Goal: Task Accomplishment & Management: Complete application form

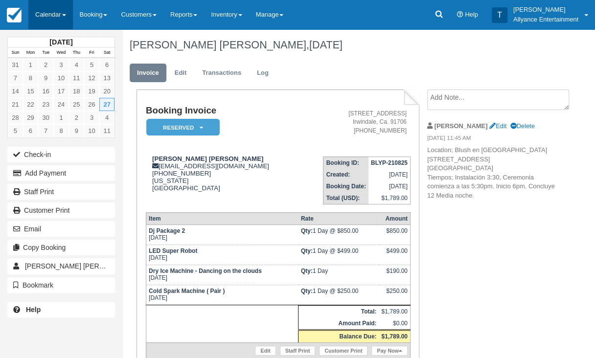
click at [45, 10] on link "Calendar" at bounding box center [50, 14] width 45 height 29
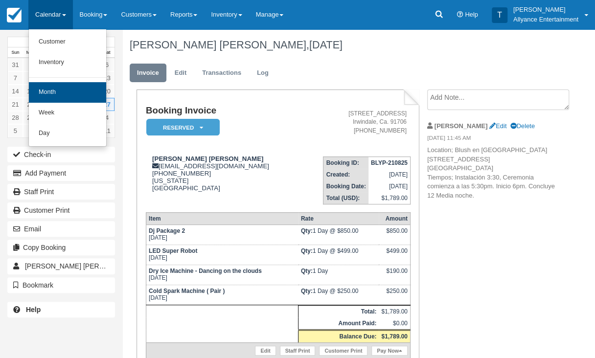
click at [56, 95] on link "Month" at bounding box center [67, 92] width 77 height 21
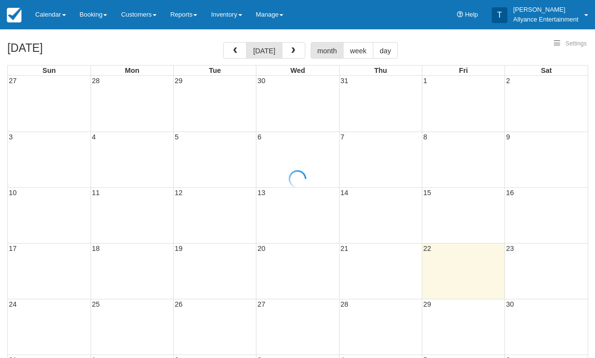
select select
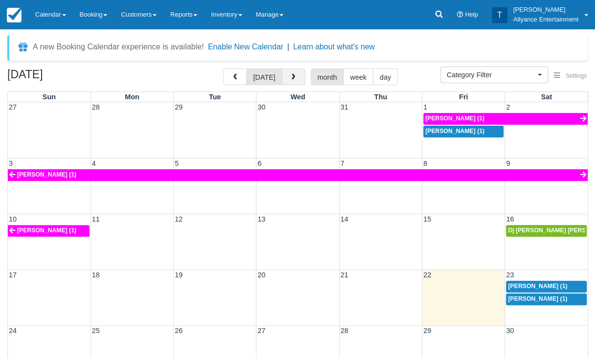
click at [294, 71] on button "button" at bounding box center [294, 77] width 24 height 17
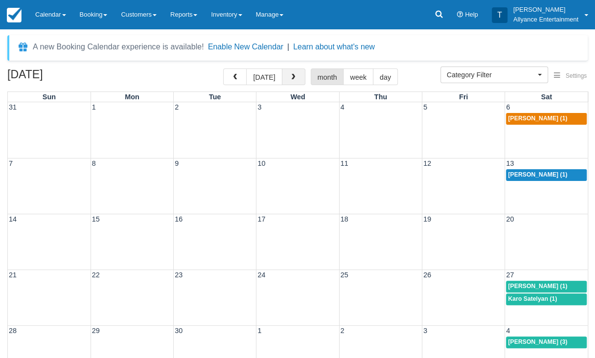
click at [292, 76] on span "button" at bounding box center [293, 77] width 7 height 7
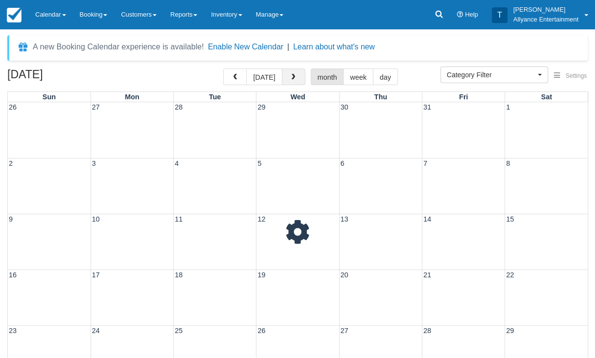
click at [292, 76] on span "button" at bounding box center [293, 77] width 7 height 7
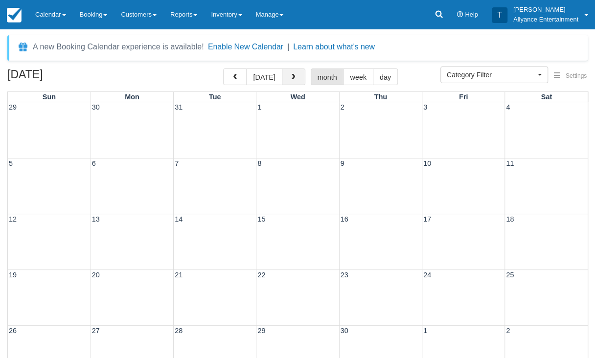
click at [292, 76] on span "button" at bounding box center [293, 77] width 7 height 7
click at [237, 73] on button "button" at bounding box center [235, 77] width 24 height 17
click at [542, 182] on div "3 4 5 6 7 8 9" at bounding box center [298, 186] width 580 height 56
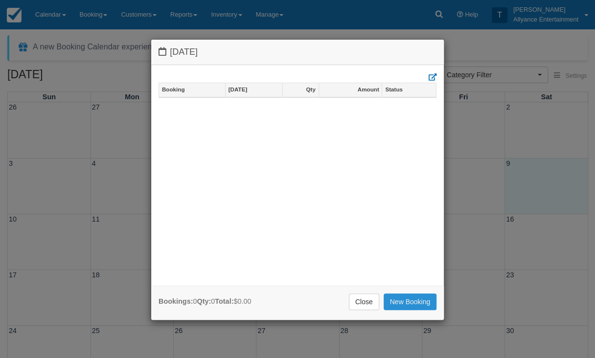
click at [402, 300] on link "New Booking" at bounding box center [410, 302] width 53 height 17
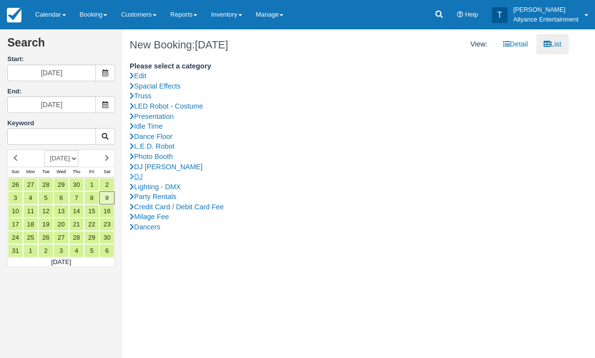
click at [141, 173] on link "DJ" at bounding box center [346, 177] width 432 height 10
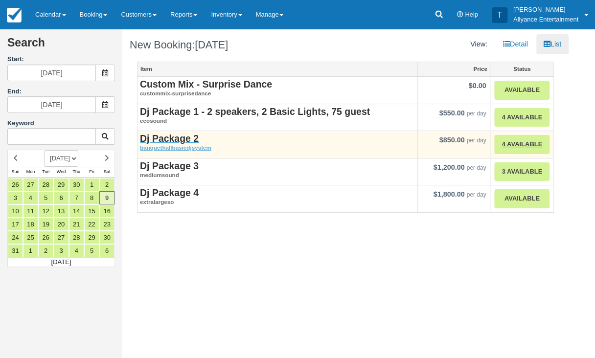
click at [162, 136] on strong "Dj Package 2" at bounding box center [169, 138] width 59 height 11
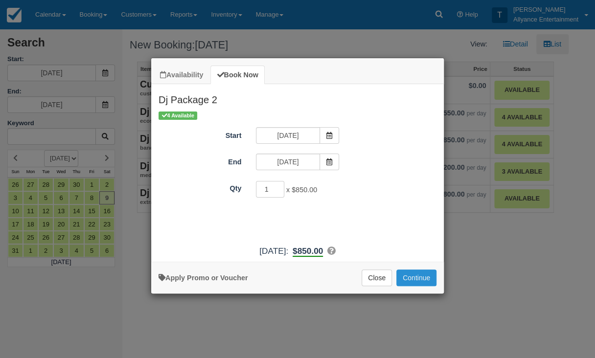
click at [417, 280] on button "Continue" at bounding box center [417, 278] width 40 height 17
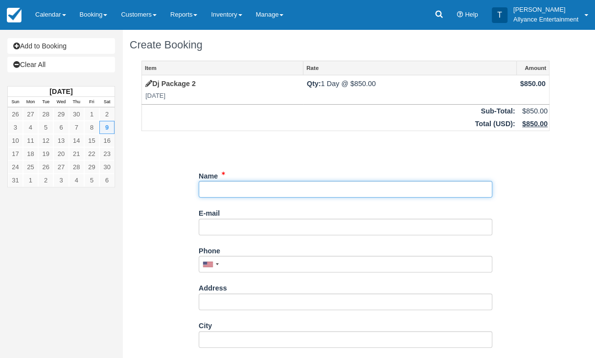
click at [271, 184] on input "Name" at bounding box center [346, 189] width 294 height 17
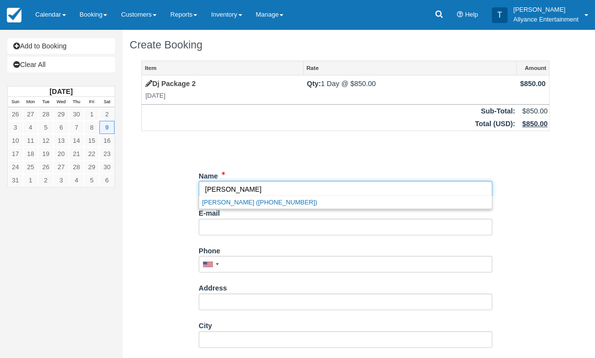
type input "[PERSON_NAME]"
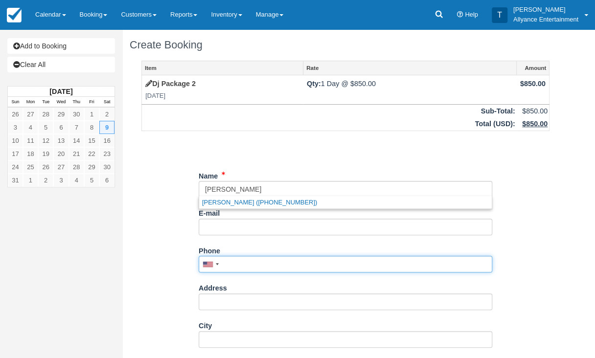
click at [232, 264] on input "Phone" at bounding box center [346, 264] width 294 height 17
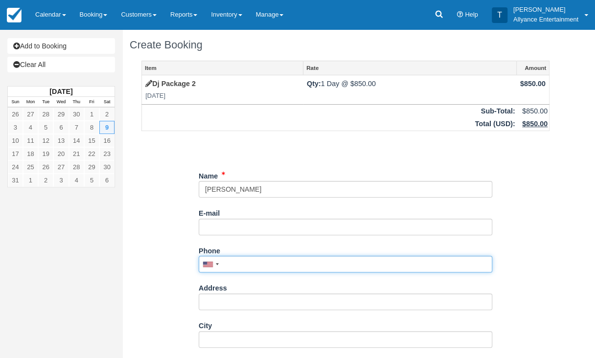
type input "2"
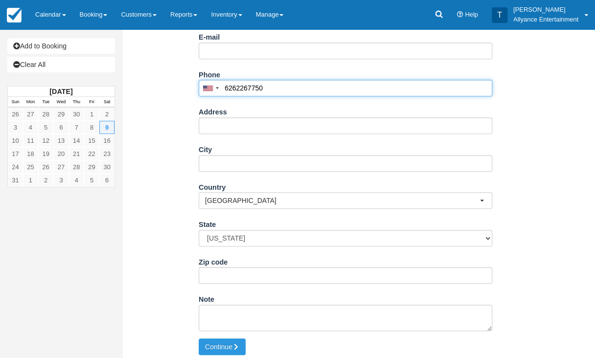
scroll to position [176, 0]
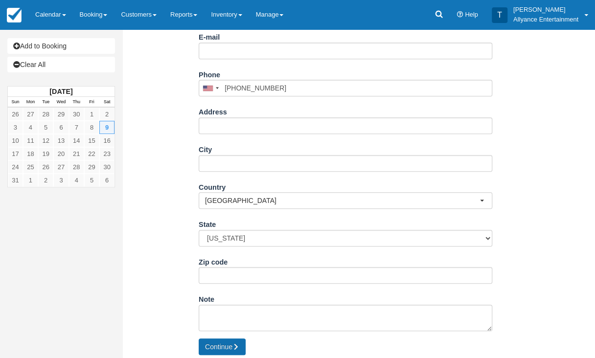
click at [221, 341] on button "Continue" at bounding box center [222, 347] width 47 height 17
type input "+16262267750"
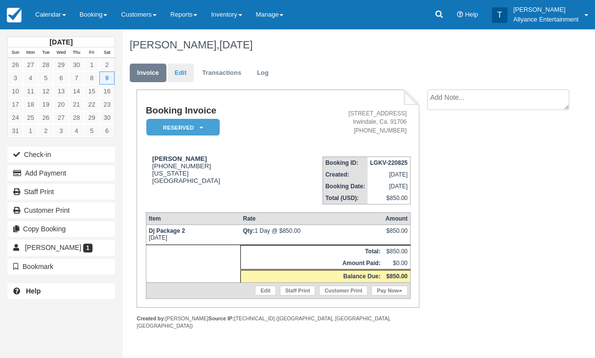
click at [178, 74] on link "Edit" at bounding box center [180, 73] width 26 height 19
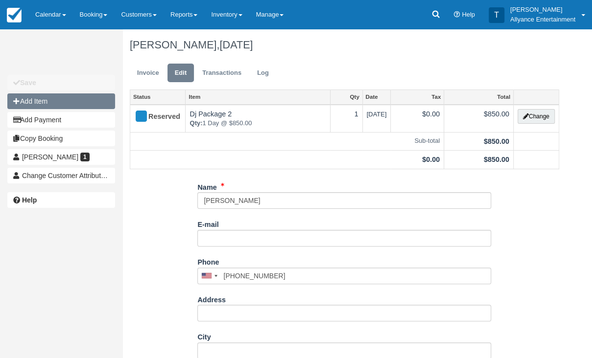
click at [75, 98] on button "Add Item" at bounding box center [61, 102] width 108 height 16
type input "0.00"
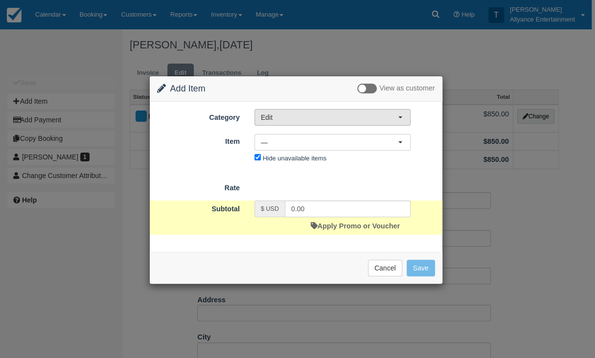
click at [385, 116] on span "Edit" at bounding box center [329, 118] width 137 height 10
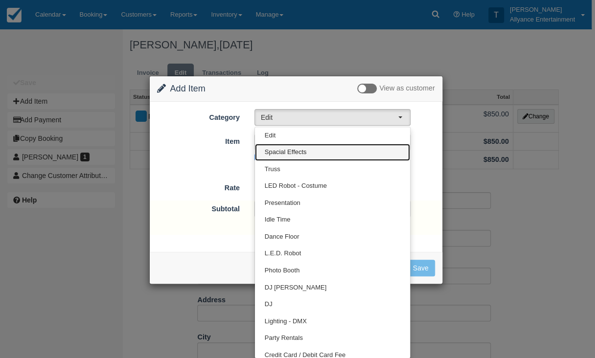
click at [295, 149] on span "Spacial Effects" at bounding box center [286, 152] width 42 height 9
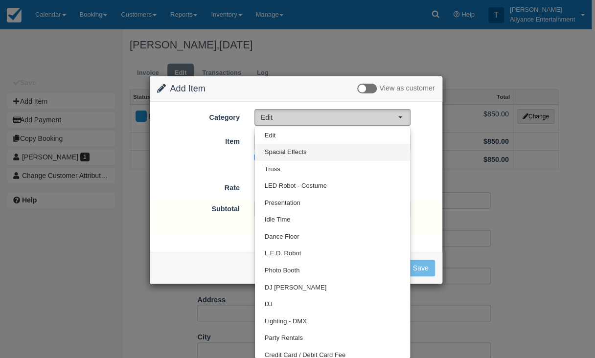
select select "91"
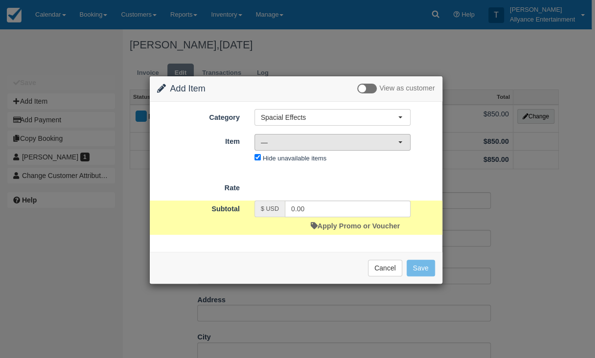
click at [393, 142] on span "—" at bounding box center [329, 143] width 137 height 10
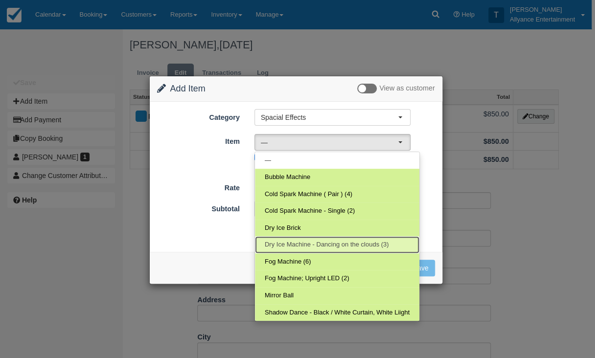
click at [331, 240] on span "Dry Ice Machine - Dancing on the clouds (3)" at bounding box center [327, 244] width 124 height 9
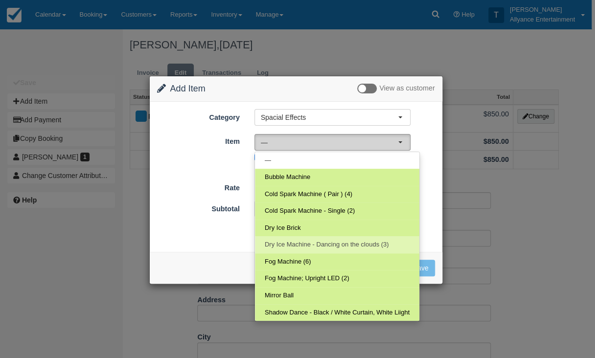
select select "66"
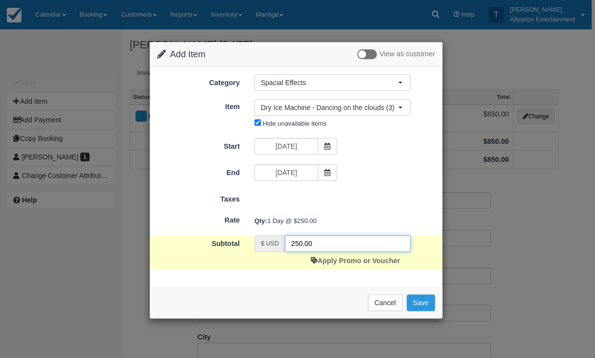
click at [298, 240] on input "250.00" at bounding box center [348, 244] width 126 height 17
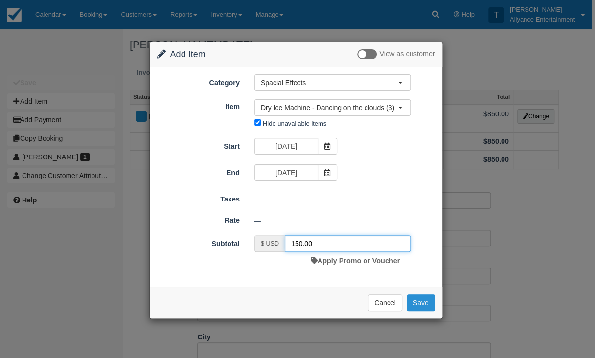
type input "150.00"
click at [424, 301] on button "Save" at bounding box center [421, 303] width 28 height 17
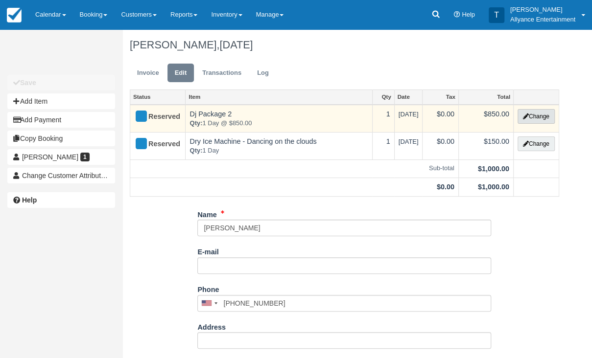
click at [540, 114] on button "Change" at bounding box center [536, 116] width 37 height 15
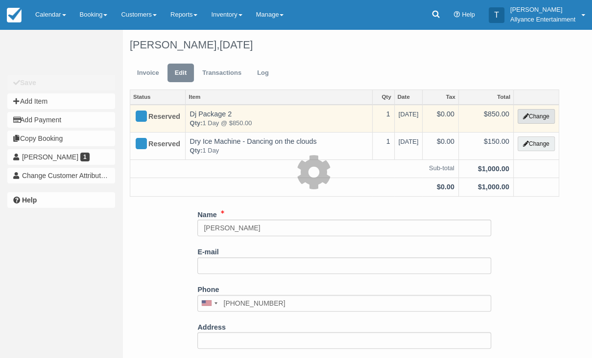
select select "2"
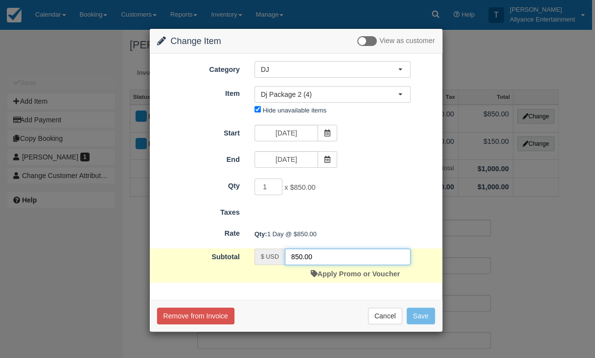
click at [295, 256] on input "850.00" at bounding box center [348, 257] width 126 height 17
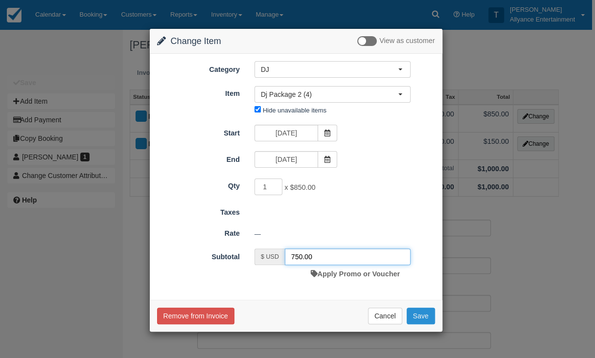
type input "750.00"
click at [418, 311] on button "Save" at bounding box center [421, 316] width 28 height 17
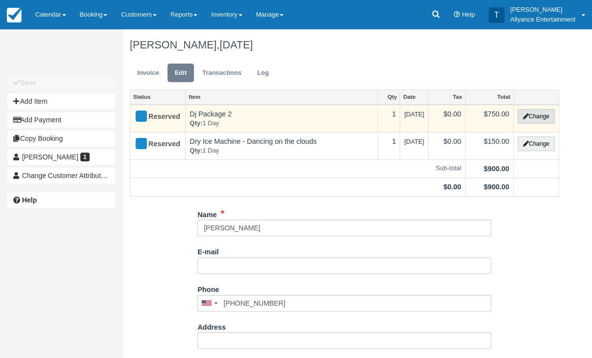
click at [534, 112] on button "Change" at bounding box center [536, 116] width 37 height 15
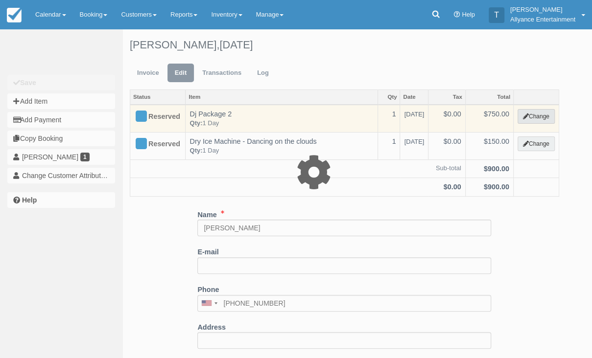
select select "2"
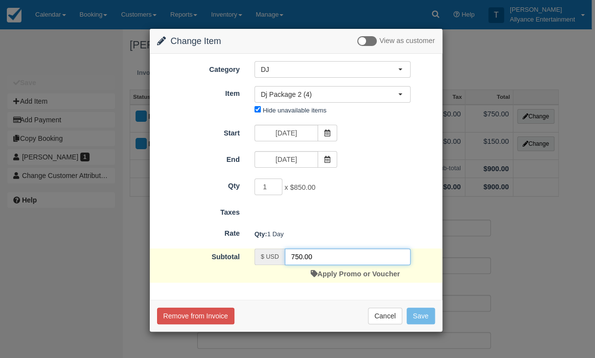
click at [302, 255] on input "750.00" at bounding box center [348, 257] width 126 height 17
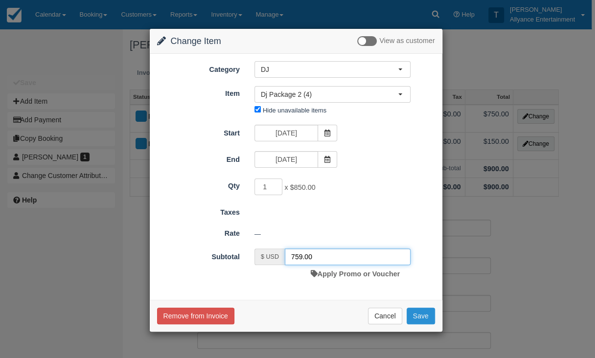
type input "759.00"
click at [422, 309] on button "Save" at bounding box center [421, 316] width 28 height 17
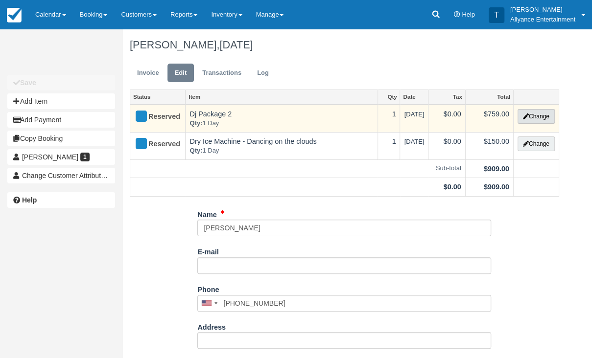
click at [536, 112] on button "Change" at bounding box center [536, 116] width 37 height 15
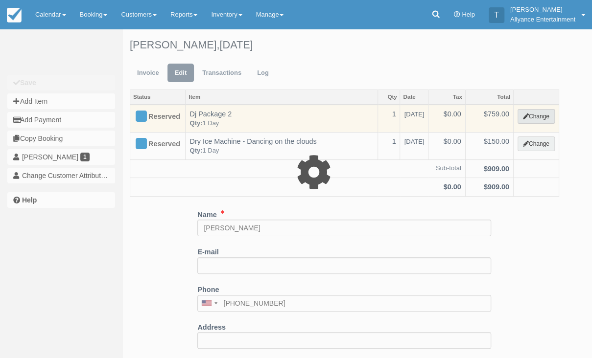
select select "2"
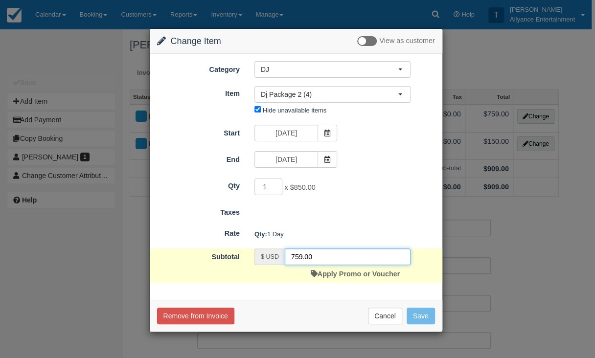
click at [297, 254] on input "759.00" at bounding box center [348, 257] width 126 height 17
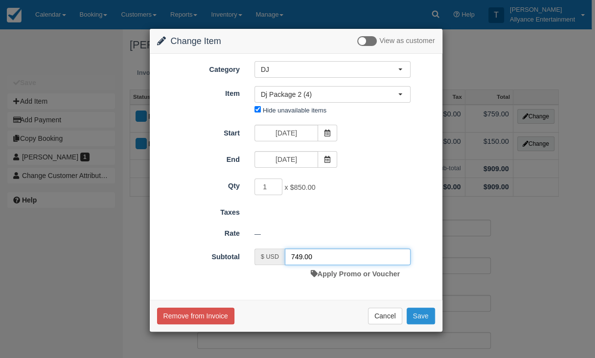
type input "749.00"
click at [416, 315] on button "Save" at bounding box center [421, 316] width 28 height 17
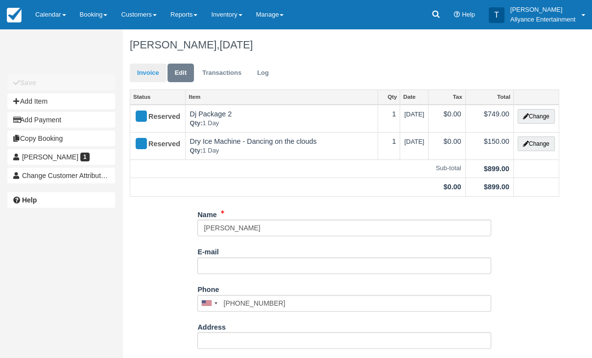
click at [146, 71] on link "Invoice" at bounding box center [148, 73] width 37 height 19
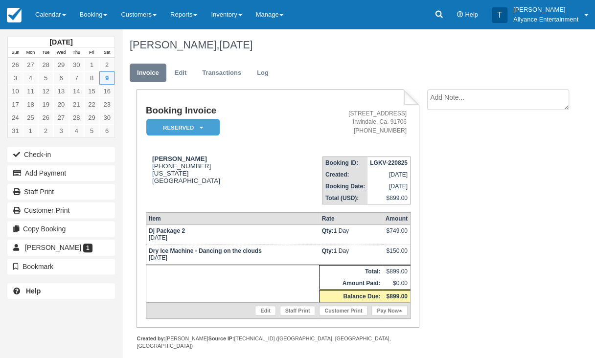
click at [470, 99] on textarea at bounding box center [498, 100] width 142 height 21
type textarea "Location; TBA Times; TBA"
click at [480, 154] on input "Show on invoice" at bounding box center [481, 154] width 6 height 6
checkbox input "true"
click at [460, 154] on button "Create" at bounding box center [449, 155] width 44 height 17
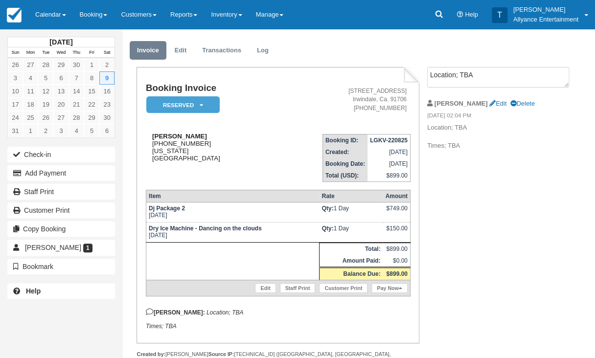
scroll to position [23, 0]
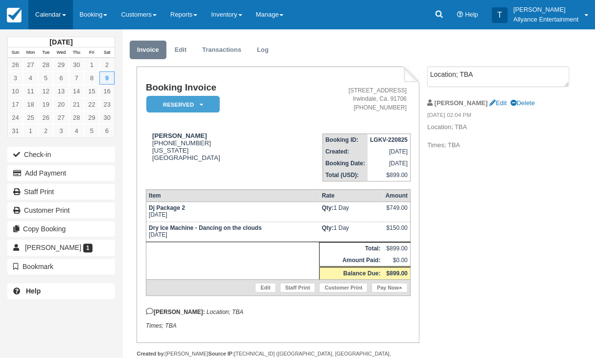
click at [52, 21] on link "Calendar" at bounding box center [50, 14] width 45 height 29
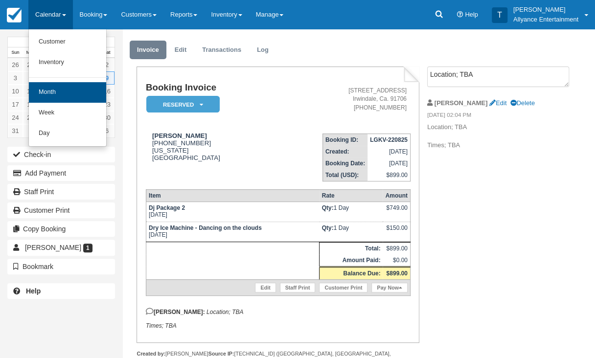
click at [53, 89] on link "Month" at bounding box center [67, 92] width 77 height 21
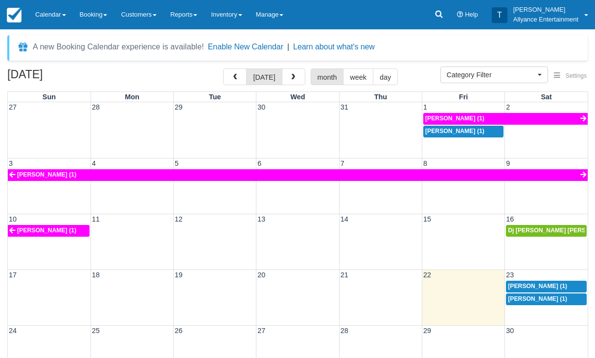
select select
click at [294, 75] on span "button" at bounding box center [293, 77] width 7 height 7
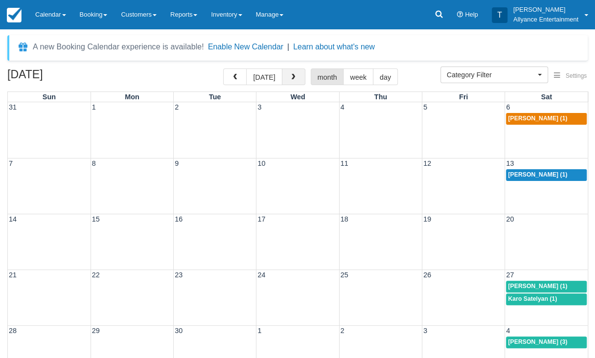
click at [294, 75] on span "button" at bounding box center [293, 77] width 7 height 7
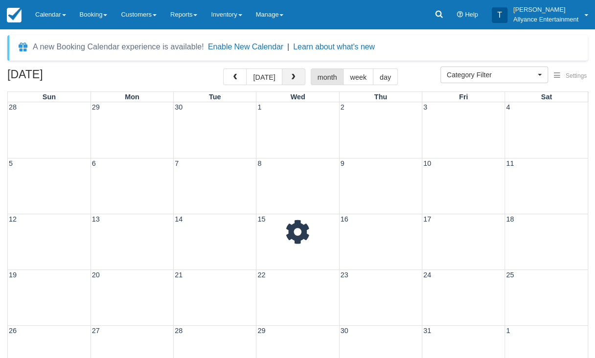
click at [294, 75] on span "button" at bounding box center [293, 77] width 7 height 7
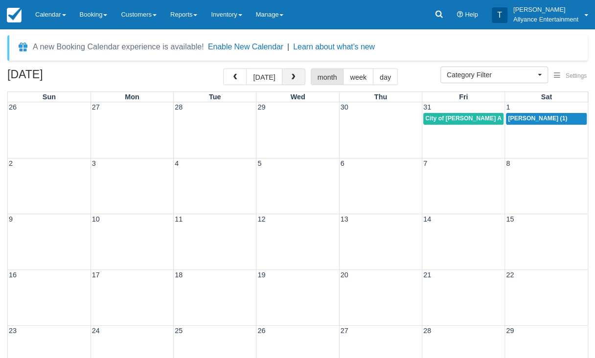
click at [294, 75] on span "button" at bounding box center [293, 77] width 7 height 7
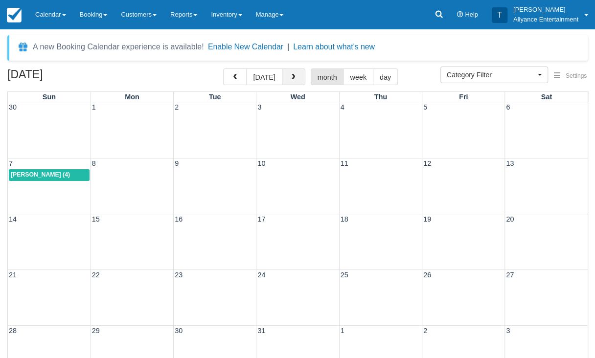
click at [290, 75] on span "button" at bounding box center [293, 77] width 7 height 7
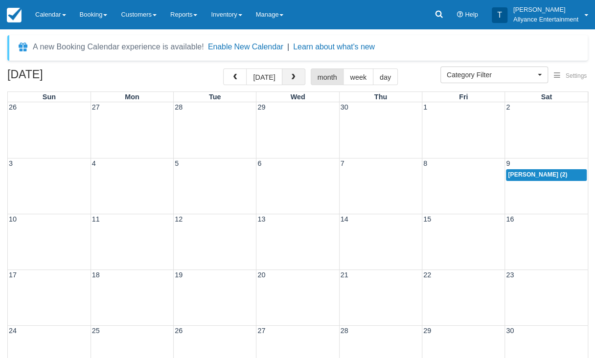
click at [290, 75] on span "button" at bounding box center [293, 77] width 7 height 7
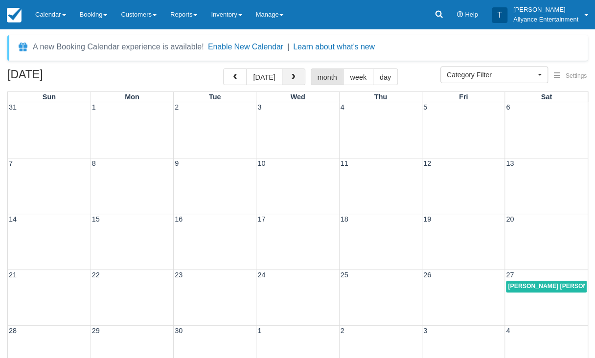
click at [290, 75] on span "button" at bounding box center [293, 77] width 7 height 7
click at [238, 77] on span "button" at bounding box center [235, 77] width 7 height 7
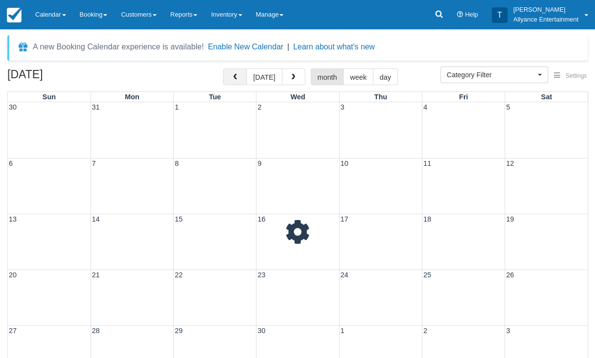
click at [238, 77] on span "button" at bounding box center [235, 77] width 7 height 7
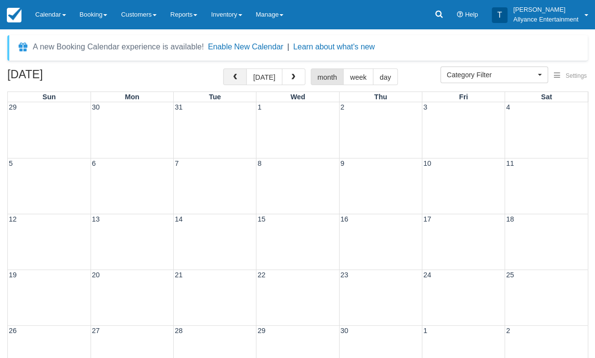
click at [238, 77] on span "button" at bounding box center [235, 77] width 7 height 7
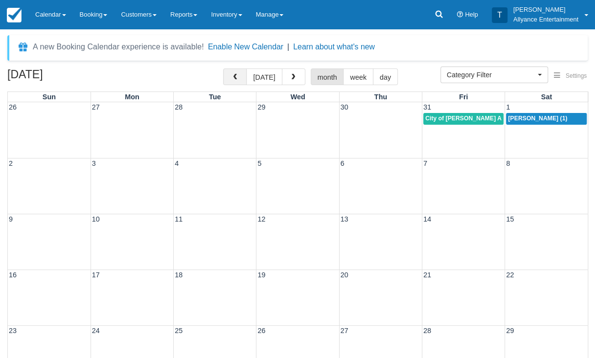
click at [238, 77] on span "button" at bounding box center [235, 77] width 7 height 7
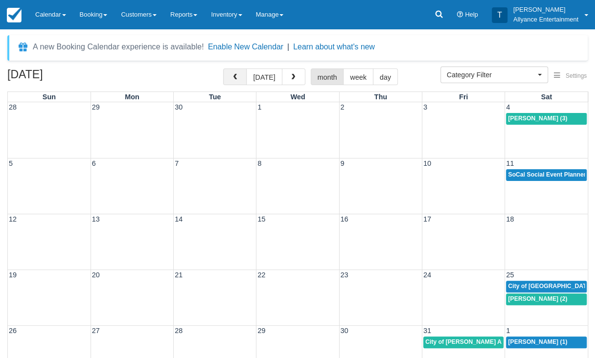
click at [238, 77] on span "button" at bounding box center [235, 77] width 7 height 7
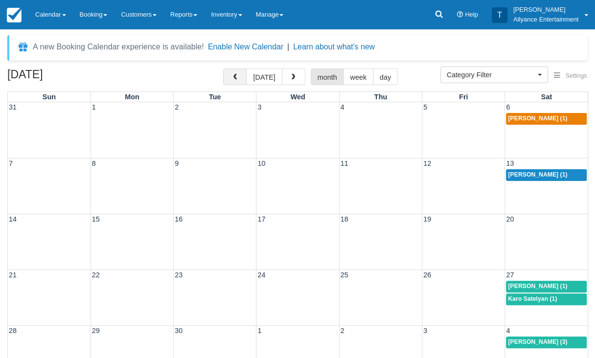
click at [238, 77] on span "button" at bounding box center [235, 77] width 7 height 7
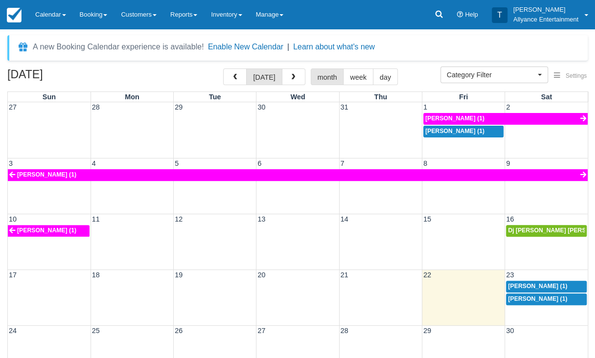
click at [417, 73] on div "August 2025 today month week day" at bounding box center [297, 79] width 581 height 21
